Goal: Use online tool/utility: Utilize a website feature to perform a specific function

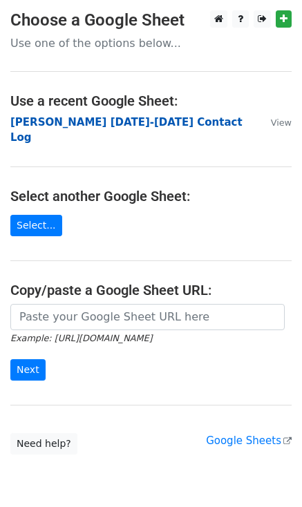
click at [81, 121] on strong "[PERSON_NAME] [DATE]-[DATE] Contact Log" at bounding box center [126, 130] width 232 height 28
